Goal: Check status: Check status

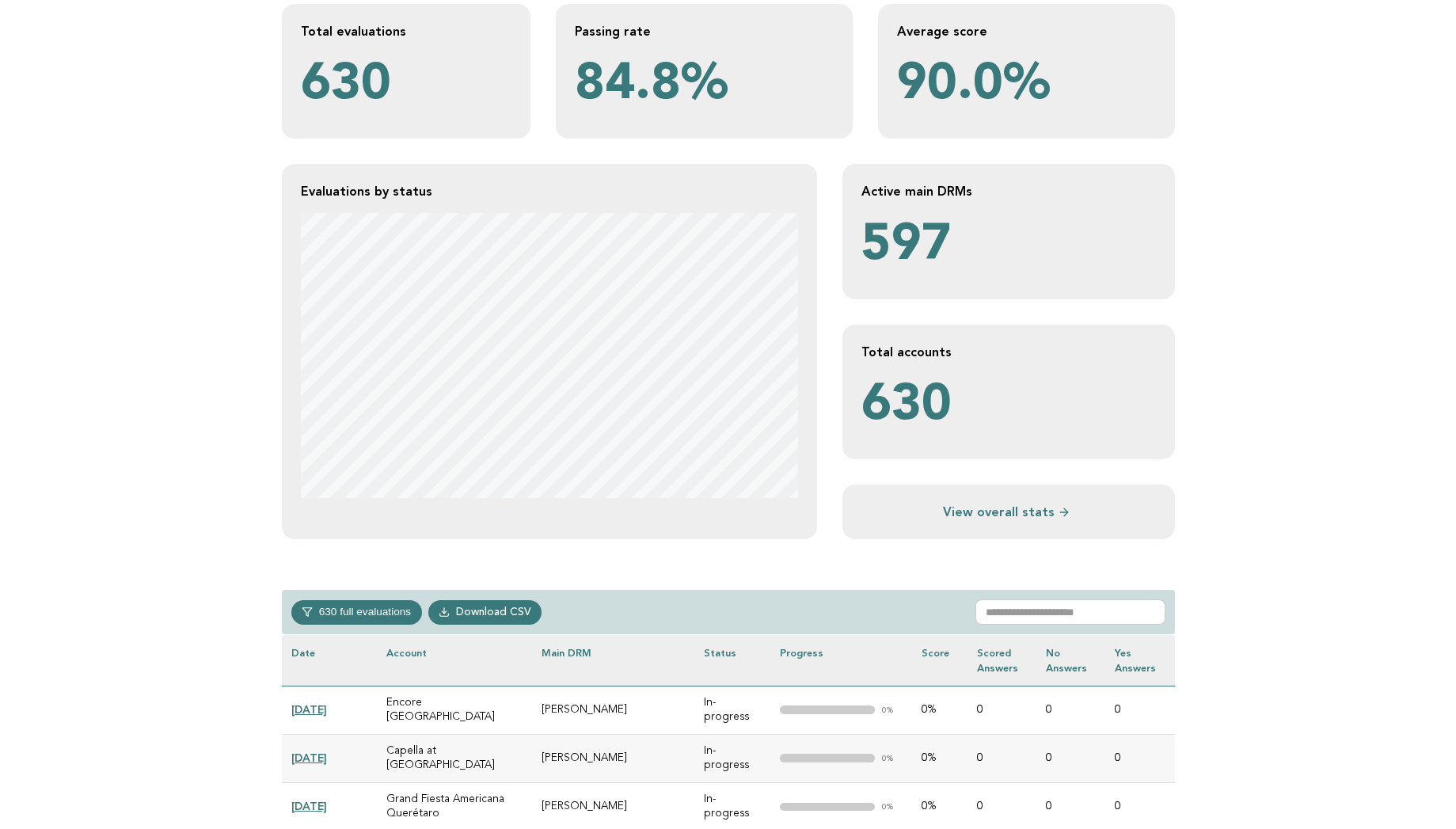
scroll to position [285, 0]
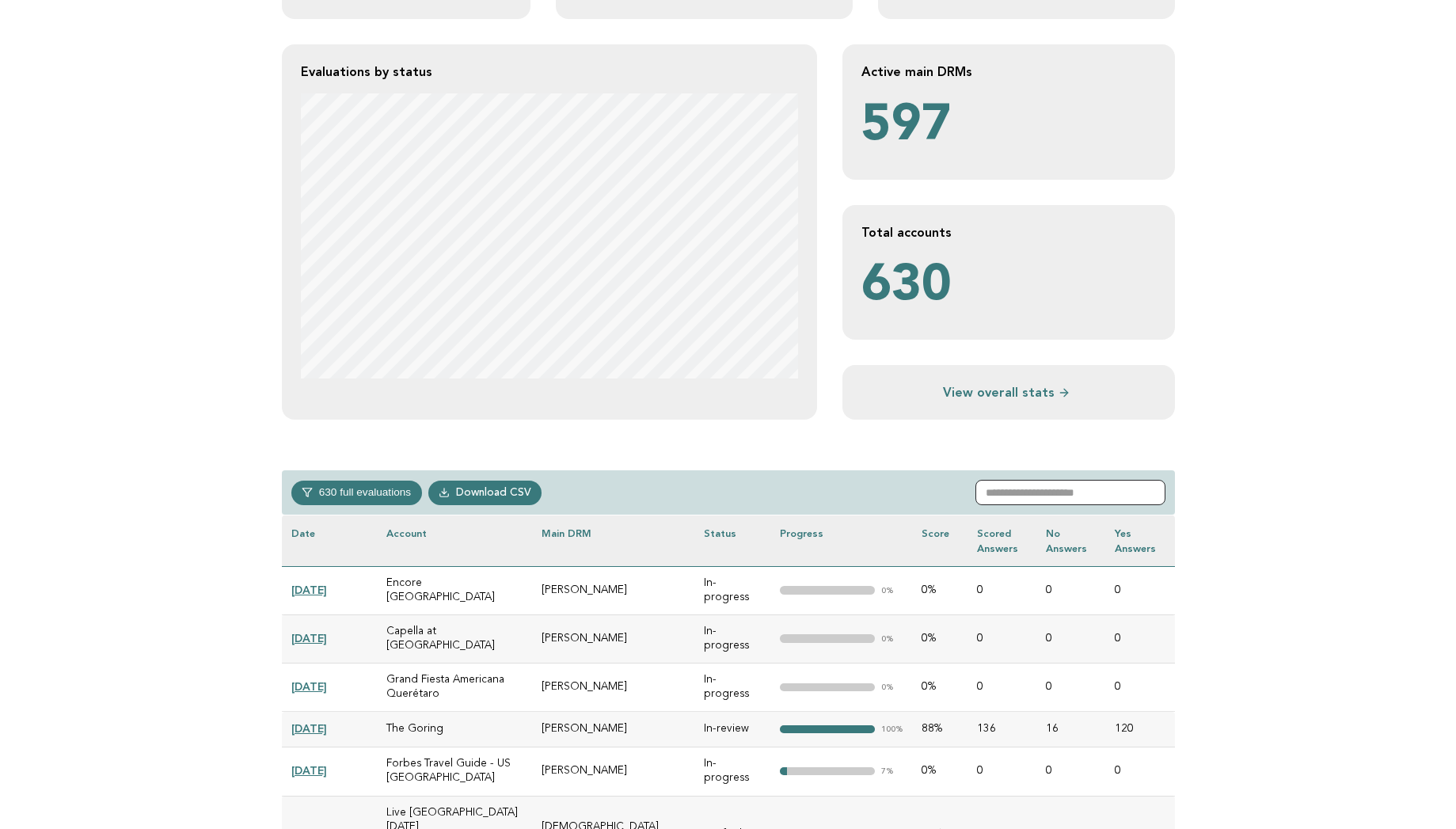
click at [1044, 483] on input "text" at bounding box center [1070, 492] width 190 height 25
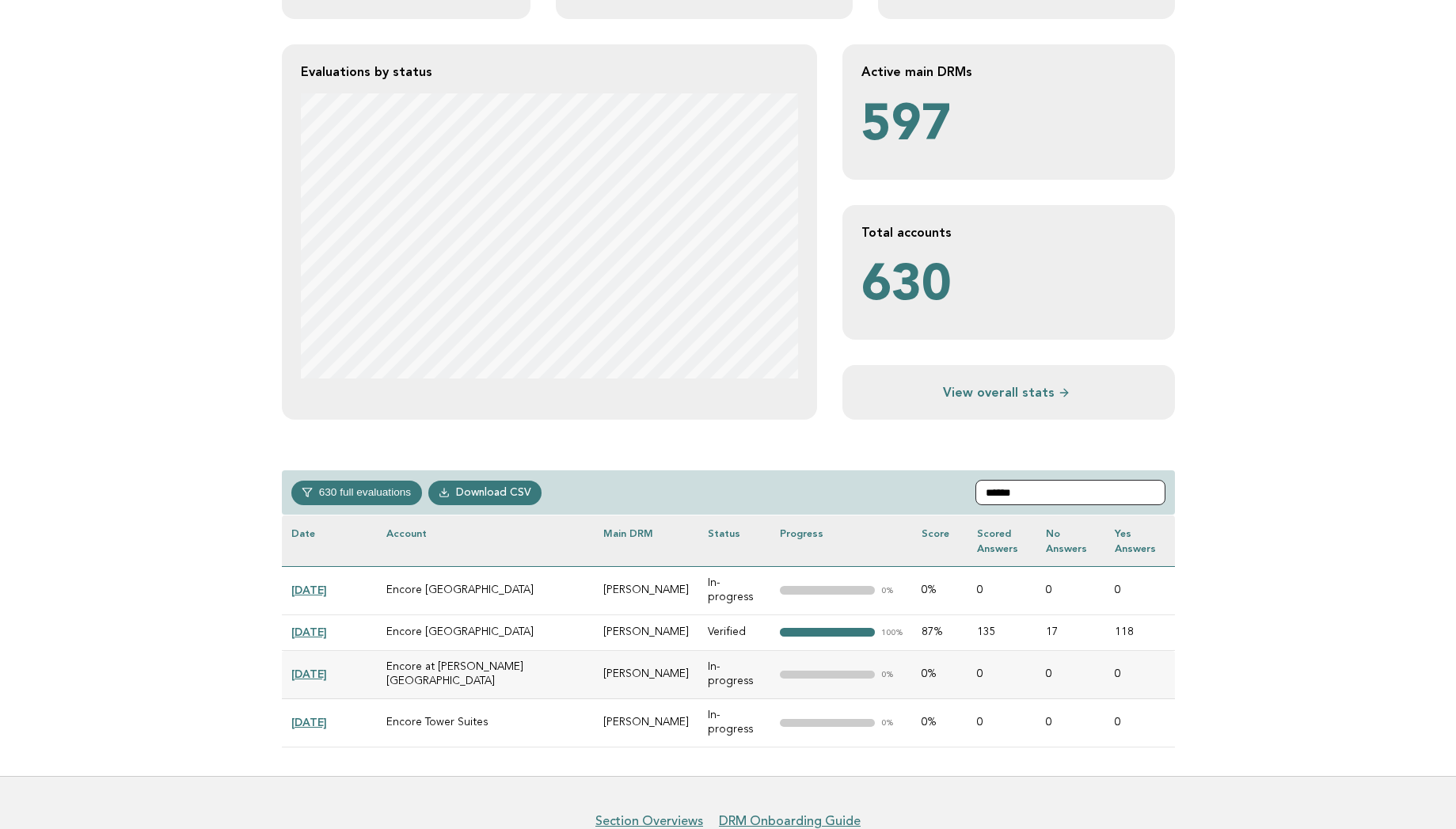
type input "******"
click at [300, 584] on link "[DATE]" at bounding box center [308, 590] width 36 height 13
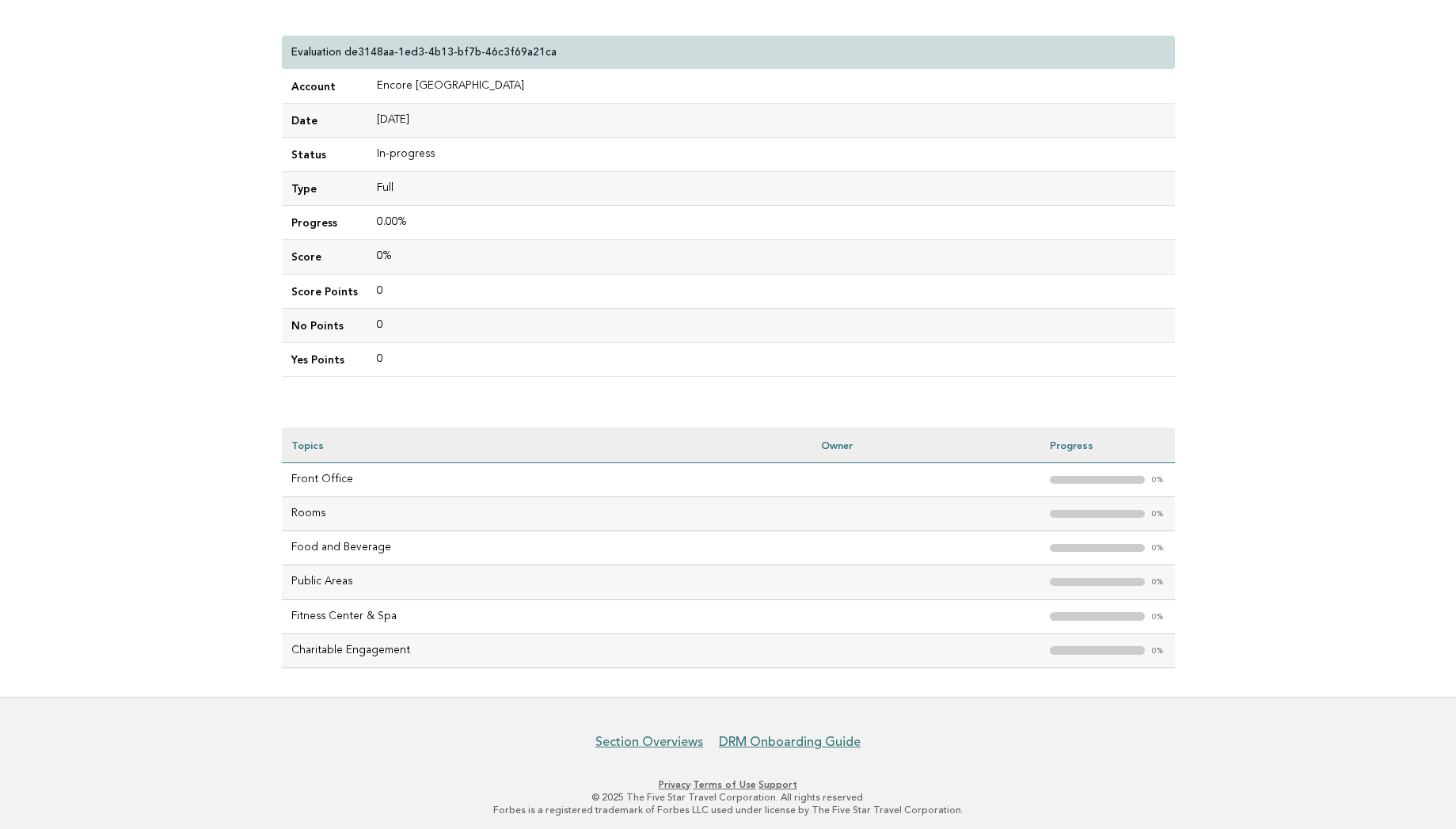
scroll to position [156, 0]
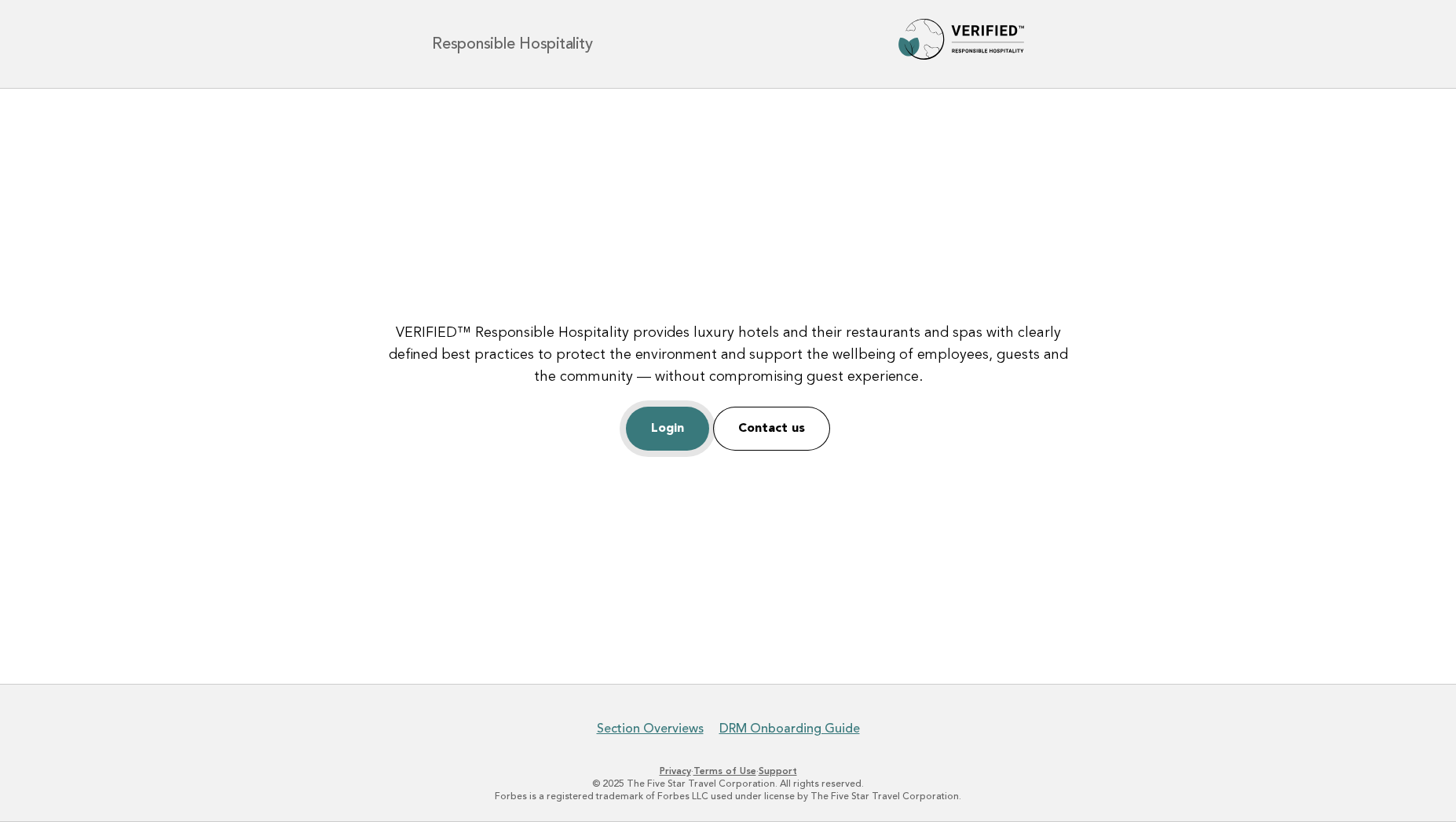
click at [665, 424] on link "Login" at bounding box center [668, 429] width 83 height 44
